Goal: Information Seeking & Learning: Learn about a topic

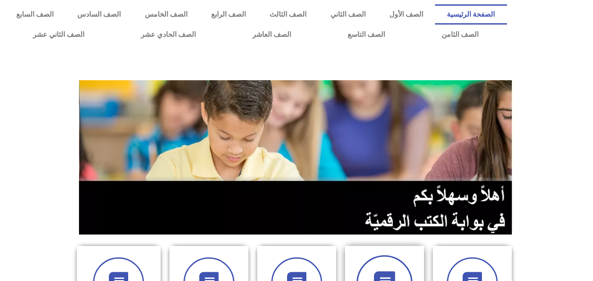
scroll to position [132, 0]
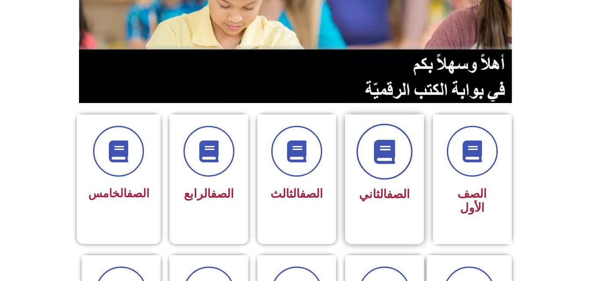
click at [370, 154] on span at bounding box center [384, 152] width 56 height 56
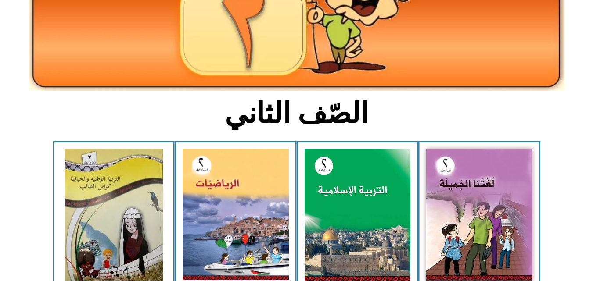
scroll to position [175, 0]
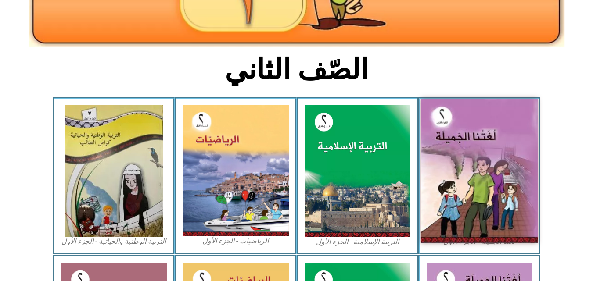
click at [444, 179] on img at bounding box center [479, 171] width 117 height 144
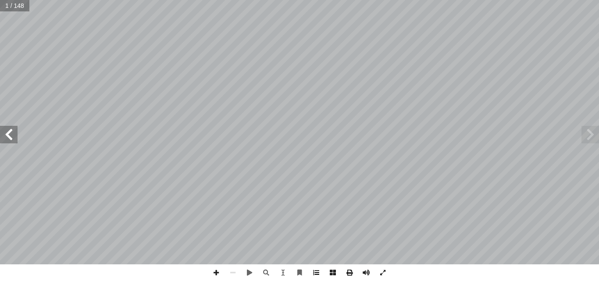
click at [321, 274] on span at bounding box center [316, 272] width 17 height 17
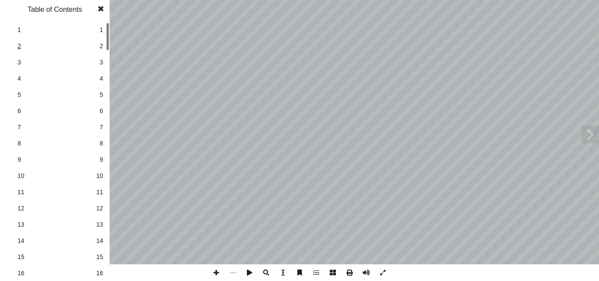
click at [21, 45] on span "2" at bounding box center [55, 46] width 75 height 9
click at [16, 74] on link "4 4" at bounding box center [53, 79] width 99 height 16
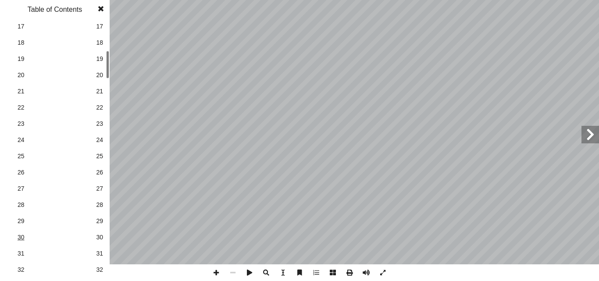
click at [19, 237] on span "30" at bounding box center [55, 237] width 75 height 9
click at [597, 138] on span at bounding box center [591, 135] width 18 height 18
click at [102, 9] on span at bounding box center [101, 9] width 16 height 18
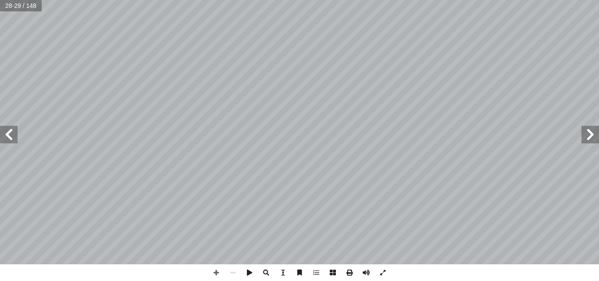
click at [7, 131] on span at bounding box center [9, 135] width 18 height 18
click at [11, 136] on span at bounding box center [9, 135] width 18 height 18
click at [218, 271] on span at bounding box center [216, 272] width 17 height 17
click at [232, 275] on span at bounding box center [233, 272] width 17 height 17
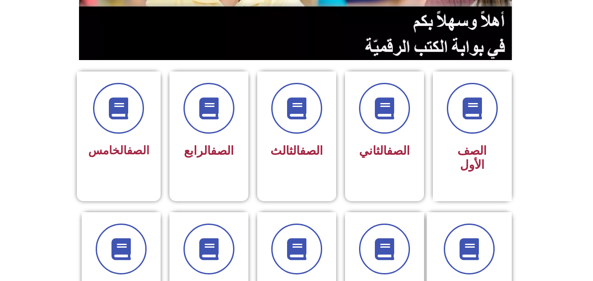
scroll to position [175, 0]
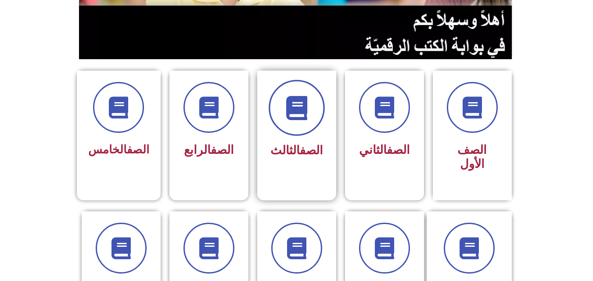
click at [300, 117] on icon at bounding box center [296, 108] width 24 height 24
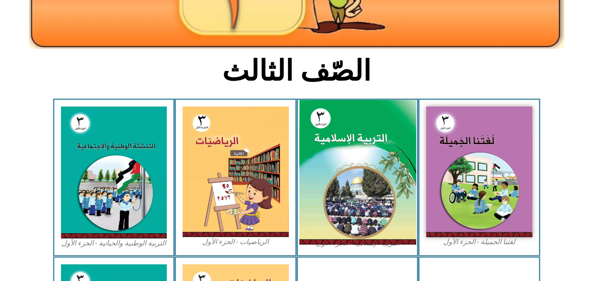
scroll to position [175, 0]
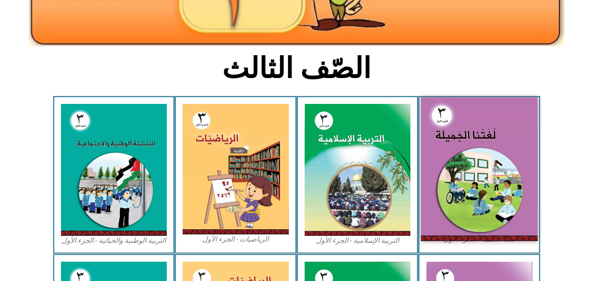
click at [447, 168] on img at bounding box center [479, 168] width 117 height 143
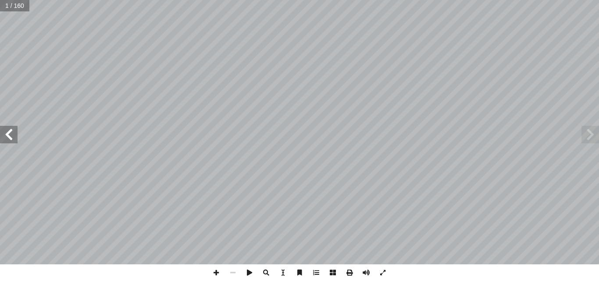
click at [12, 132] on span at bounding box center [9, 135] width 18 height 18
click at [11, 131] on span at bounding box center [9, 135] width 18 height 18
click at [8, 130] on span at bounding box center [9, 135] width 18 height 18
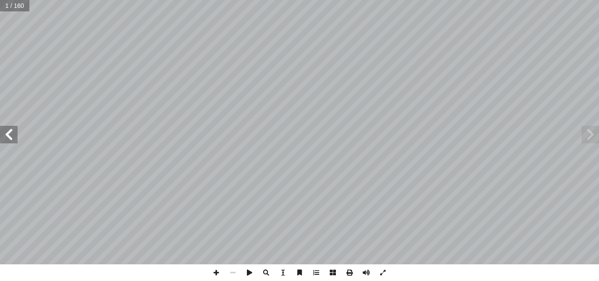
click at [8, 130] on span at bounding box center [9, 135] width 18 height 18
click at [9, 130] on span at bounding box center [9, 135] width 18 height 18
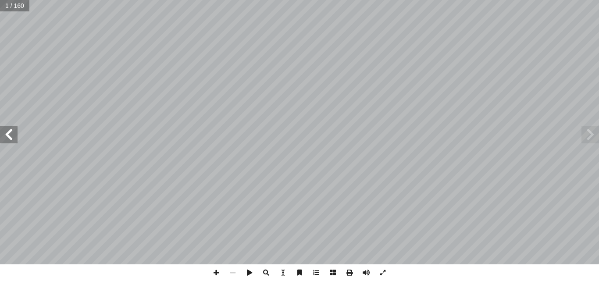
click at [9, 130] on span at bounding box center [9, 135] width 18 height 18
click at [13, 134] on span at bounding box center [9, 135] width 18 height 18
click at [215, 275] on span at bounding box center [216, 272] width 17 height 17
click at [232, 274] on span at bounding box center [233, 272] width 17 height 17
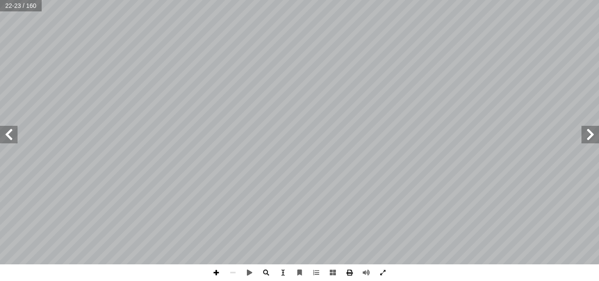
click at [216, 271] on span at bounding box center [216, 272] width 17 height 17
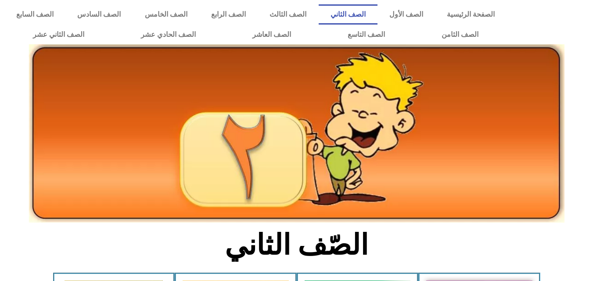
scroll to position [175, 0]
